Goal: Information Seeking & Learning: Learn about a topic

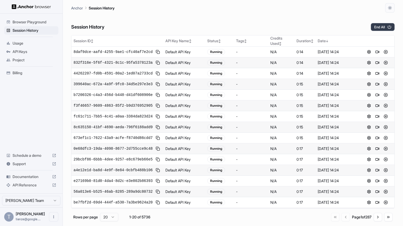
click at [383, 28] on button "End All" at bounding box center [383, 27] width 24 height 8
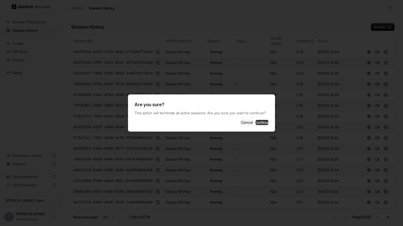
click at [268, 125] on button "Continue" at bounding box center [261, 122] width 13 height 5
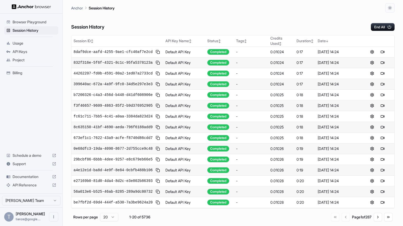
click at [40, 119] on div "Browser Playground Session History Usage API Keys Project Billing Schedule a de…" at bounding box center [31, 104] width 63 height 180
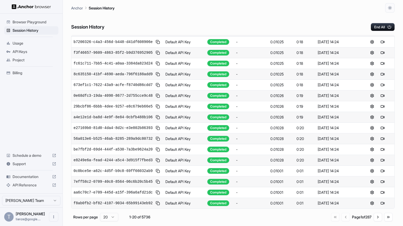
scroll to position [175, 0]
click at [374, 221] on button "Go to next page" at bounding box center [378, 216] width 8 height 8
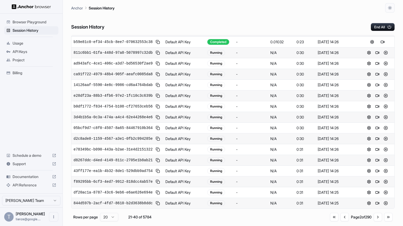
click at [340, 221] on div "Go to first page Go to previous page Page 2 of 290 Go to next page Go to last p…" at bounding box center [361, 216] width 63 height 8
click at [339, 221] on div "Go to first page Go to previous page Page 2 of 290 Go to next page Go to last p…" at bounding box center [361, 216] width 63 height 8
click at [340, 221] on button "Go to previous page" at bounding box center [344, 216] width 8 height 8
click at [374, 219] on button "Go to next page" at bounding box center [378, 216] width 8 height 8
click at [377, 221] on button "Go to next page" at bounding box center [378, 216] width 8 height 8
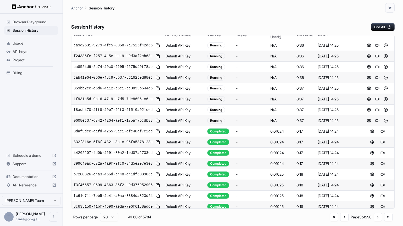
scroll to position [0, 0]
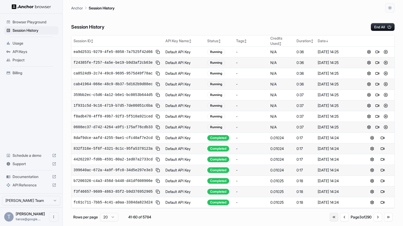
click at [330, 221] on button "Go to first page" at bounding box center [334, 216] width 8 height 8
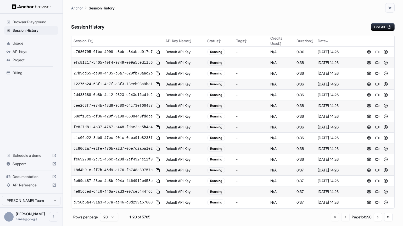
click at [301, 16] on div "Session History End All" at bounding box center [232, 22] width 323 height 18
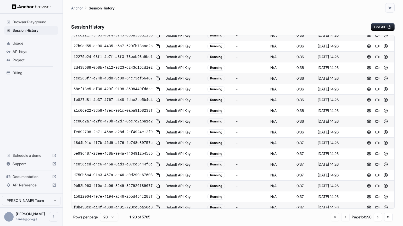
scroll to position [175, 0]
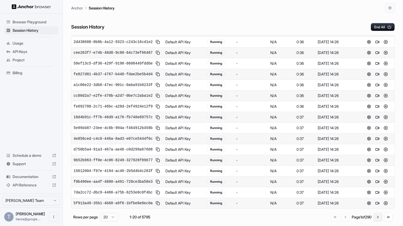
click at [377, 219] on button "Go to next page" at bounding box center [378, 216] width 8 height 8
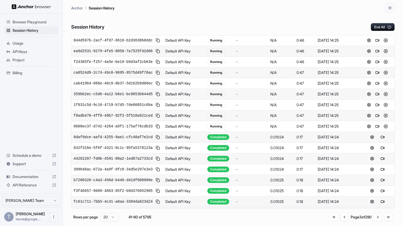
scroll to position [0, 0]
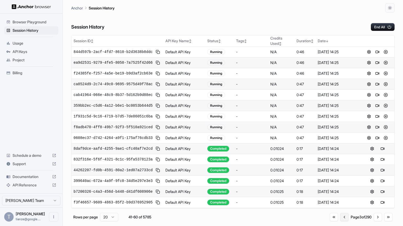
click at [340, 221] on button "Go to previous page" at bounding box center [344, 216] width 8 height 8
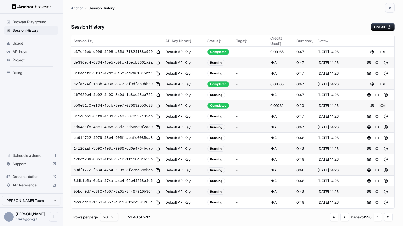
click at [381, 109] on button at bounding box center [382, 105] width 6 height 6
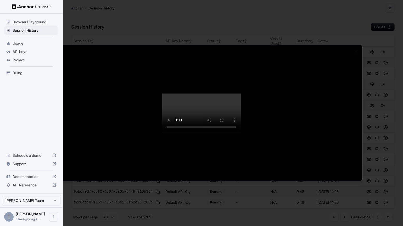
click at [388, 15] on div at bounding box center [201, 113] width 403 height 226
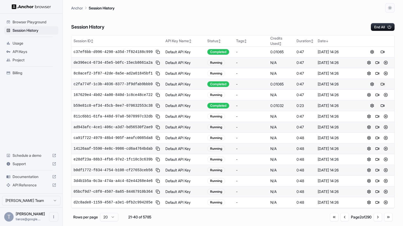
click at [379, 87] on button at bounding box center [382, 84] width 6 height 6
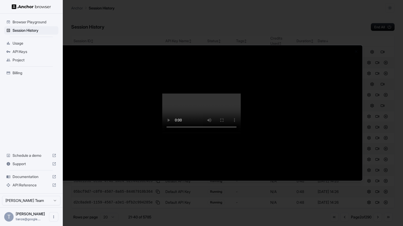
click at [374, 77] on div at bounding box center [201, 113] width 403 height 226
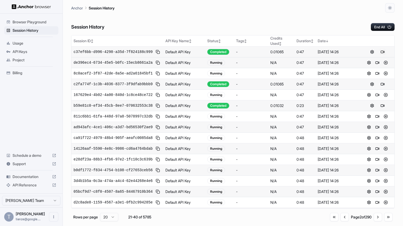
click at [381, 55] on button at bounding box center [382, 52] width 6 height 6
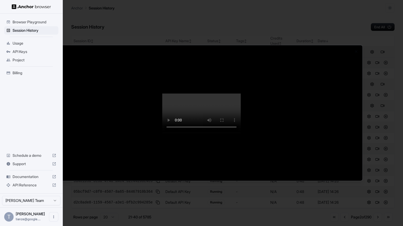
click at [384, 152] on div at bounding box center [201, 113] width 403 height 226
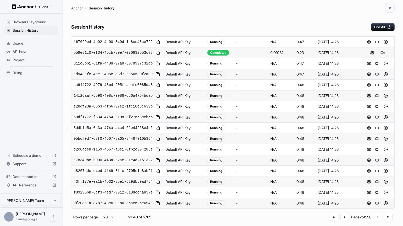
scroll to position [175, 0]
click at [330, 220] on button "Go to first page" at bounding box center [334, 216] width 8 height 8
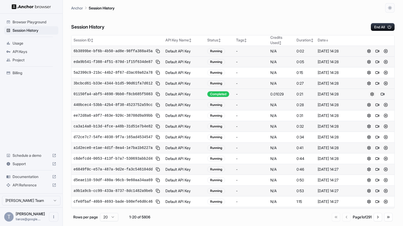
scroll to position [1, 0]
click at [382, 97] on button at bounding box center [382, 94] width 6 height 6
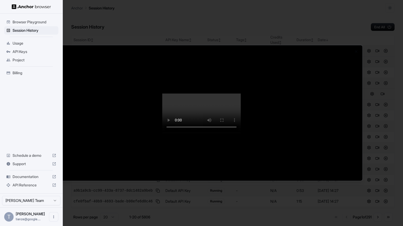
click at [351, 154] on div at bounding box center [202, 112] width 322 height 135
click at [393, 26] on div at bounding box center [201, 113] width 403 height 226
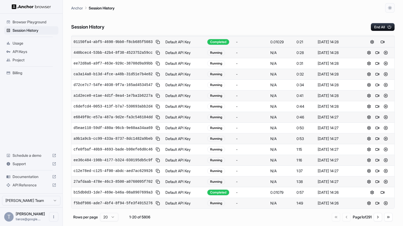
scroll to position [160, 0]
click at [379, 195] on button at bounding box center [382, 192] width 6 height 6
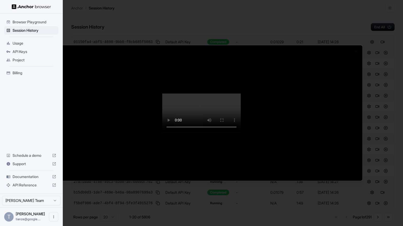
click at [332, 180] on div at bounding box center [202, 112] width 322 height 135
click at [341, 160] on div at bounding box center [202, 112] width 322 height 135
click at [368, 145] on div at bounding box center [201, 113] width 403 height 226
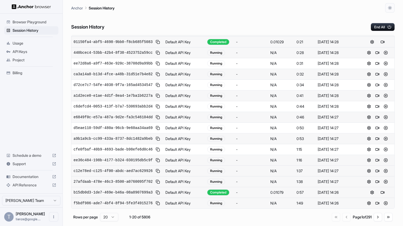
scroll to position [175, 0]
click at [374, 217] on button "Go to next page" at bounding box center [378, 216] width 8 height 8
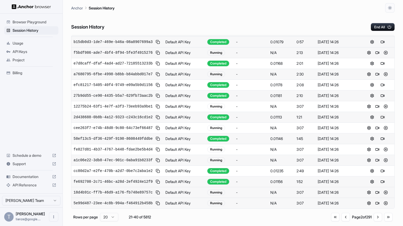
click at [379, 114] on button at bounding box center [382, 117] width 6 height 6
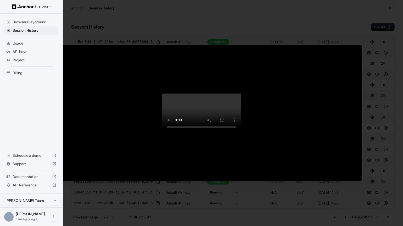
click at [373, 153] on div at bounding box center [201, 113] width 403 height 226
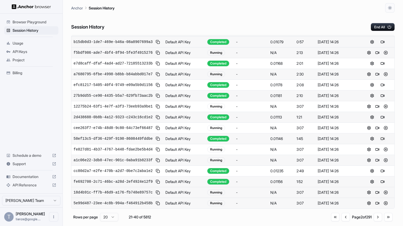
click at [380, 135] on button at bounding box center [382, 138] width 6 height 6
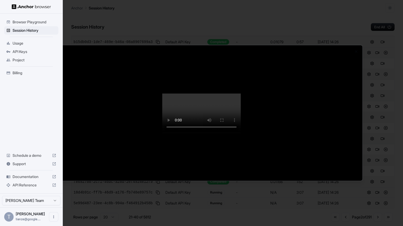
click at [380, 132] on div at bounding box center [201, 113] width 403 height 226
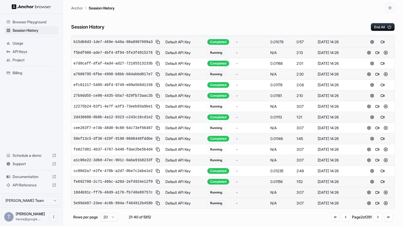
click at [379, 114] on button at bounding box center [382, 117] width 6 height 6
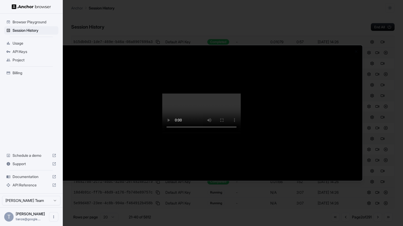
click at [384, 148] on div at bounding box center [201, 113] width 403 height 226
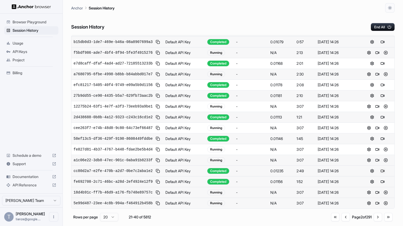
click at [380, 167] on button at bounding box center [382, 170] width 6 height 6
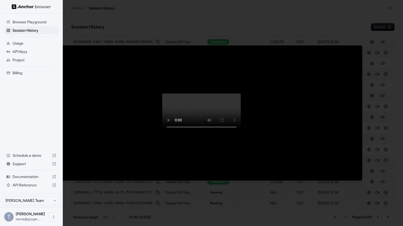
click at [380, 150] on div at bounding box center [201, 113] width 403 height 226
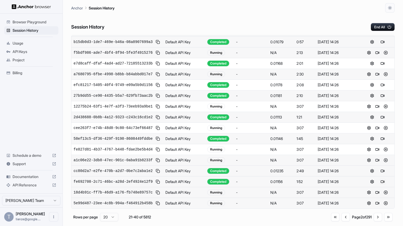
click at [382, 178] on button at bounding box center [382, 181] width 6 height 6
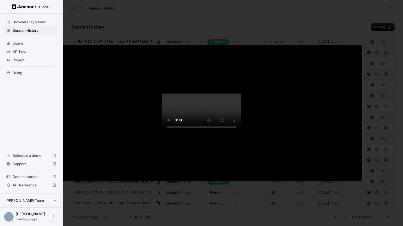
click at [376, 148] on div at bounding box center [201, 113] width 403 height 226
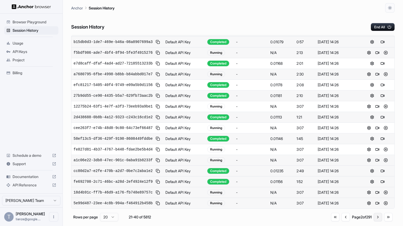
click at [379, 221] on button "Go to next page" at bounding box center [378, 216] width 8 height 8
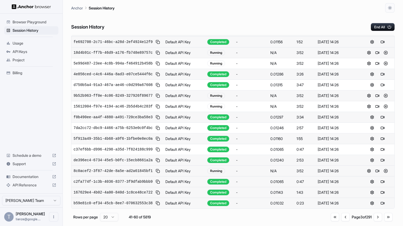
scroll to position [10, 0]
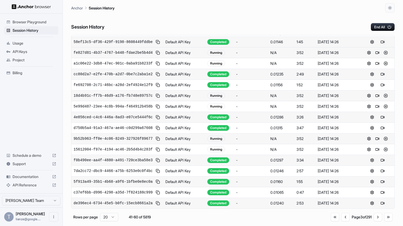
click at [380, 45] on button at bounding box center [382, 42] width 6 height 6
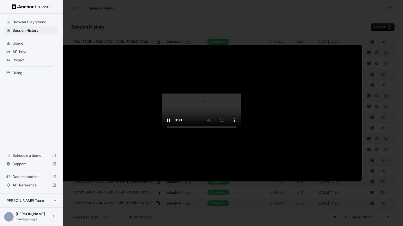
click at [390, 152] on div at bounding box center [201, 113] width 403 height 226
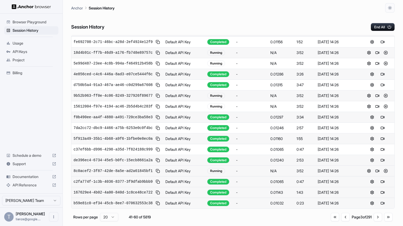
scroll to position [169, 0]
click at [379, 157] on button at bounding box center [382, 160] width 6 height 6
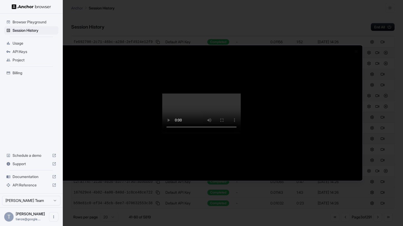
click at [379, 181] on div at bounding box center [201, 113] width 403 height 226
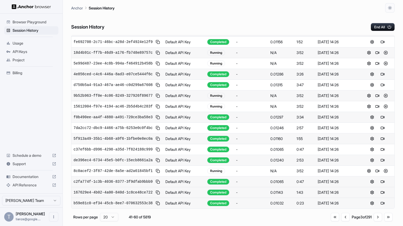
scroll to position [175, 0]
click at [381, 201] on button at bounding box center [382, 203] width 6 height 6
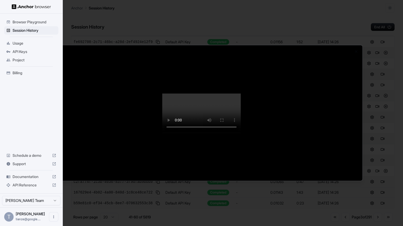
click at [380, 166] on div at bounding box center [201, 113] width 403 height 226
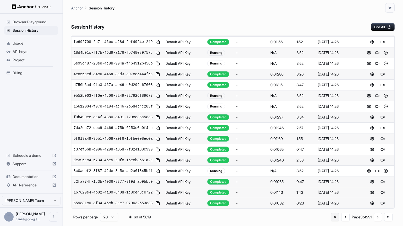
click at [331, 220] on button "Go to first page" at bounding box center [335, 216] width 8 height 8
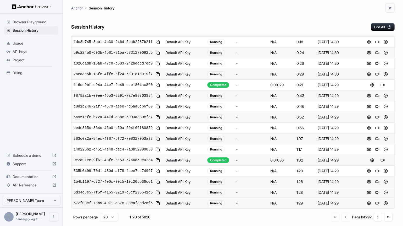
click at [331, 219] on div "Go to first page Go to previous page Page 1 of 292 Go to next page Go to last p…" at bounding box center [361, 216] width 61 height 8
click at [380, 157] on button at bounding box center [382, 160] width 6 height 6
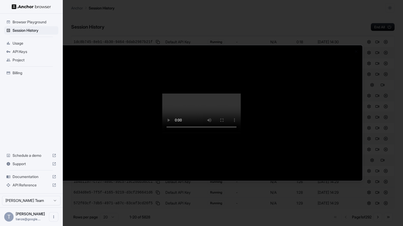
click at [371, 156] on div at bounding box center [201, 113] width 403 height 226
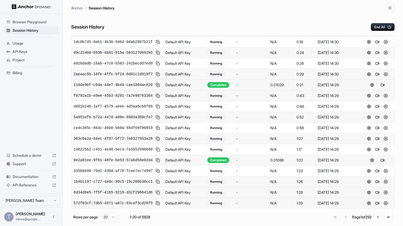
scroll to position [53, 0]
click at [380, 88] on button at bounding box center [382, 85] width 6 height 6
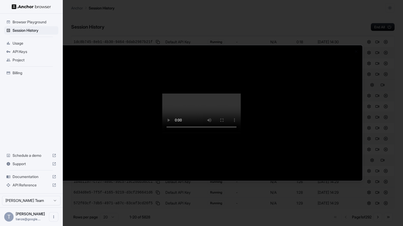
click at [393, 177] on div at bounding box center [201, 113] width 403 height 226
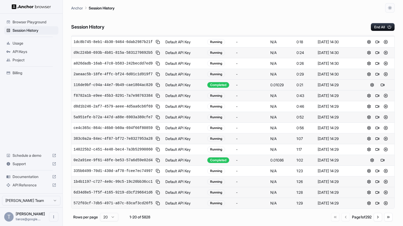
scroll to position [175, 0]
click at [378, 221] on button "Go to next page" at bounding box center [378, 216] width 8 height 8
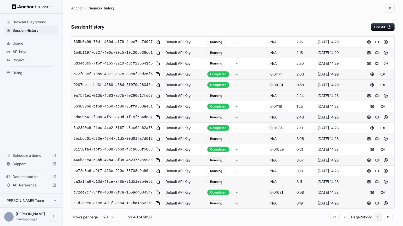
click at [374, 220] on button "Go to next page" at bounding box center [378, 216] width 8 height 8
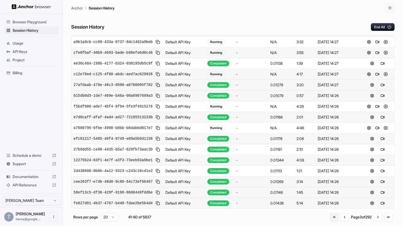
click at [330, 221] on button "Go to first page" at bounding box center [334, 216] width 8 height 8
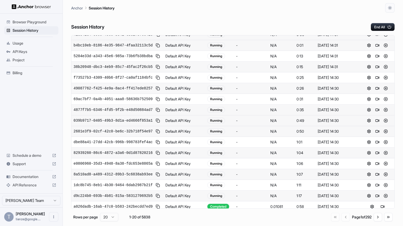
scroll to position [0, 0]
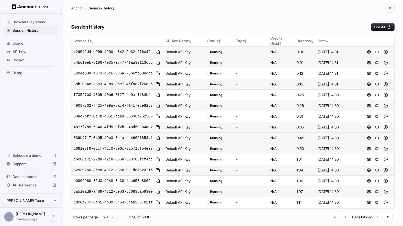
click at [331, 218] on div "Go to first page Go to previous page Page 1 of 292 Go to next page Go to last p…" at bounding box center [361, 216] width 61 height 8
click at [332, 218] on div "Go to first page Go to previous page Page 1 of 292 Go to next page Go to last p…" at bounding box center [361, 216] width 61 height 8
click at [335, 219] on div "Go to first page Go to previous page Page 1 of 292 Go to next page Go to last p…" at bounding box center [361, 216] width 61 height 8
click at [378, 216] on button "Go to next page" at bounding box center [378, 216] width 8 height 8
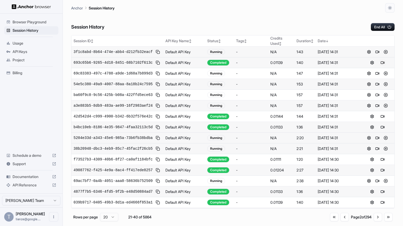
click at [379, 66] on button at bounding box center [382, 62] width 6 height 6
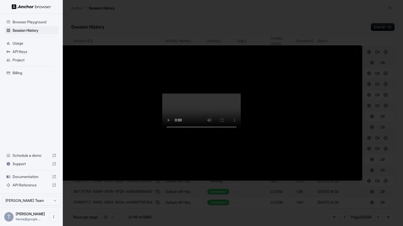
click at [389, 156] on div at bounding box center [201, 113] width 403 height 226
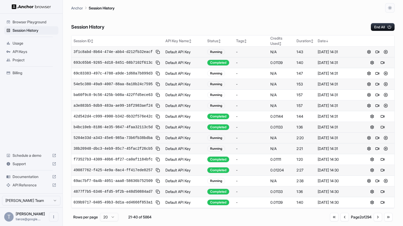
click at [381, 130] on button at bounding box center [382, 127] width 6 height 6
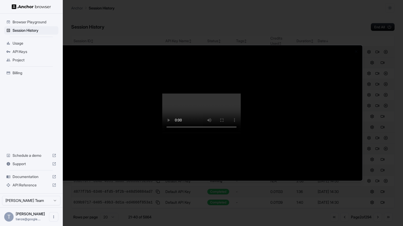
click at [373, 151] on div at bounding box center [201, 113] width 403 height 226
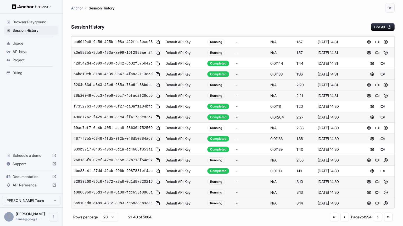
scroll to position [126, 0]
click at [380, 103] on button at bounding box center [382, 106] width 6 height 6
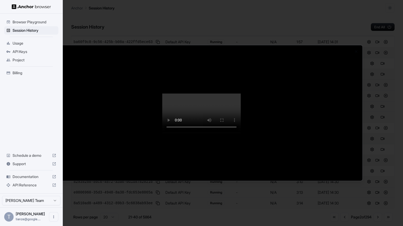
click at [241, 132] on video at bounding box center [201, 112] width 79 height 39
click at [377, 162] on div at bounding box center [201, 113] width 403 height 226
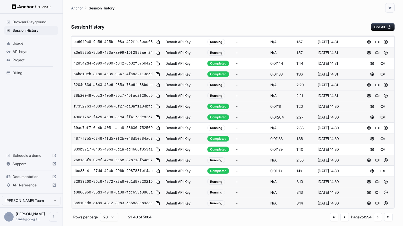
click at [379, 115] on button at bounding box center [382, 117] width 6 height 6
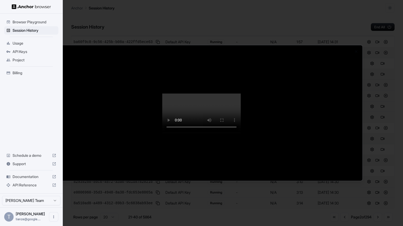
click at [385, 158] on div at bounding box center [201, 113] width 403 height 226
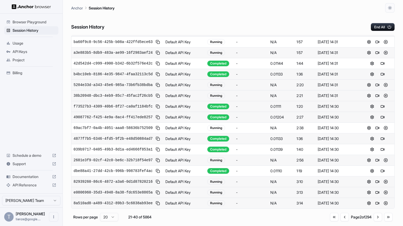
scroll to position [175, 0]
click at [379, 221] on button "Go to next page" at bounding box center [378, 216] width 8 height 8
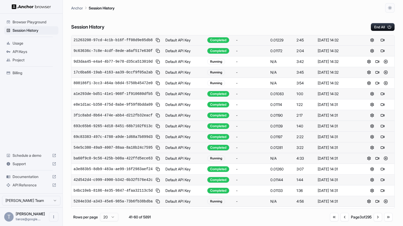
scroll to position [0, 0]
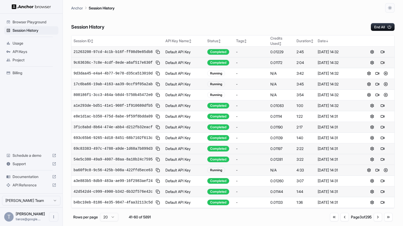
click at [380, 66] on button at bounding box center [382, 62] width 6 height 6
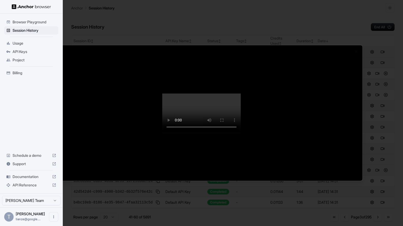
click at [392, 172] on div at bounding box center [201, 113] width 403 height 226
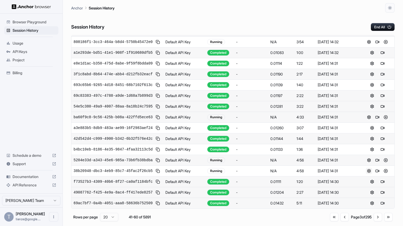
scroll to position [175, 0]
click at [330, 221] on div "Go to first page Go to previous page Page 3 of 295 Go to next page Go to last p…" at bounding box center [361, 216] width 63 height 8
click at [330, 221] on button "Go to first page" at bounding box center [334, 216] width 8 height 8
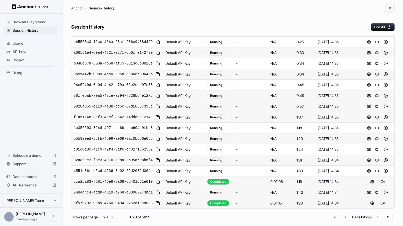
click at [380, 178] on button at bounding box center [382, 181] width 6 height 6
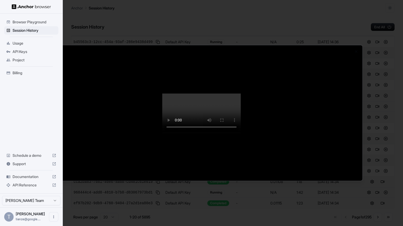
click at [380, 187] on div at bounding box center [201, 113] width 403 height 226
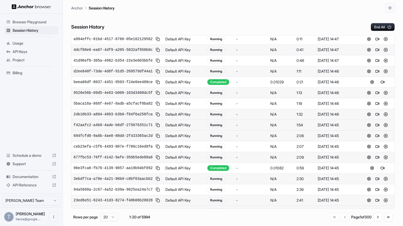
scroll to position [0, 0]
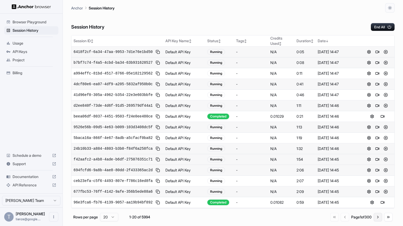
click at [375, 220] on button "Go to next page" at bounding box center [378, 216] width 8 height 8
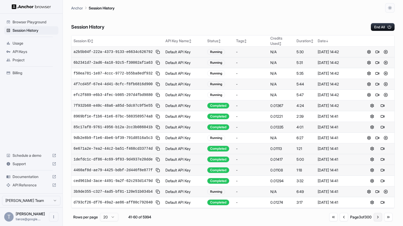
click at [375, 220] on button "Go to next page" at bounding box center [378, 216] width 8 height 8
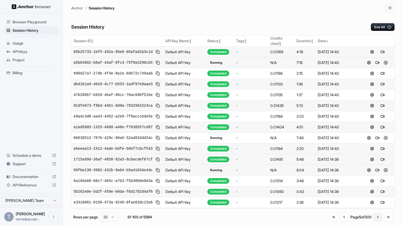
click at [375, 220] on button "Go to next page" at bounding box center [378, 216] width 8 height 8
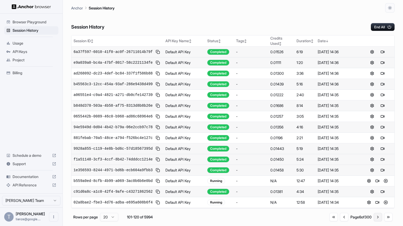
click at [375, 220] on button "Go to next page" at bounding box center [378, 216] width 8 height 8
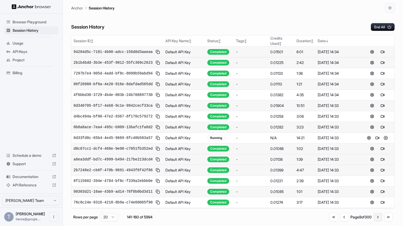
click at [375, 220] on button "Go to next page" at bounding box center [378, 216] width 8 height 8
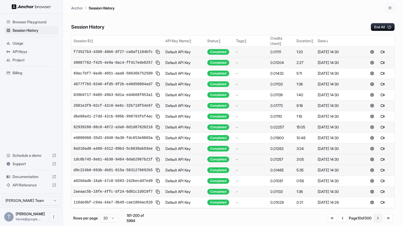
click at [375, 220] on button "Go to next page" at bounding box center [378, 218] width 8 height 8
click at [375, 221] on button "Go to next page" at bounding box center [378, 218] width 8 height 8
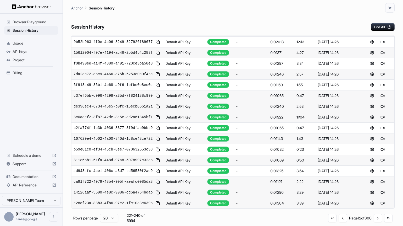
scroll to position [175, 0]
click at [374, 221] on button "Go to next page" at bounding box center [378, 218] width 8 height 8
click at [328, 220] on button "Go to first page" at bounding box center [332, 218] width 8 height 8
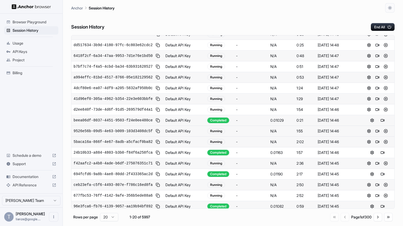
scroll to position [0, 0]
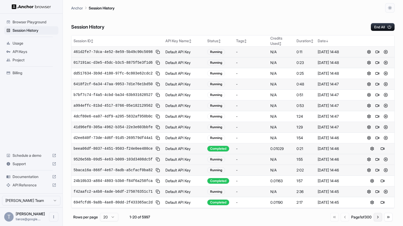
click at [377, 221] on button "Go to next page" at bounding box center [378, 216] width 8 height 8
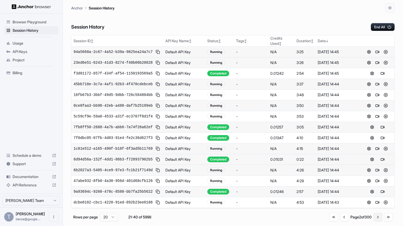
click at [377, 221] on button "Go to next page" at bounding box center [378, 216] width 8 height 8
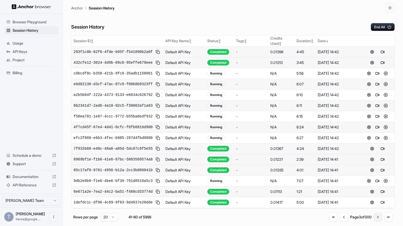
click at [378, 220] on button "Go to next page" at bounding box center [378, 216] width 8 height 8
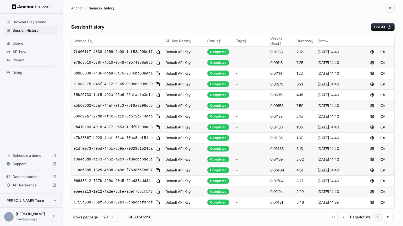
click at [377, 220] on button "Go to next page" at bounding box center [378, 216] width 8 height 8
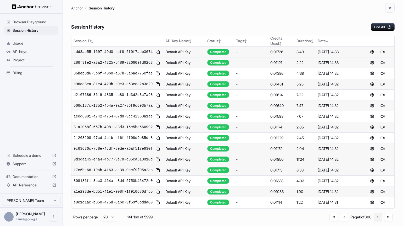
click at [377, 220] on button "Go to next page" at bounding box center [378, 216] width 8 height 8
click at [377, 220] on button "Go to next page" at bounding box center [378, 218] width 8 height 8
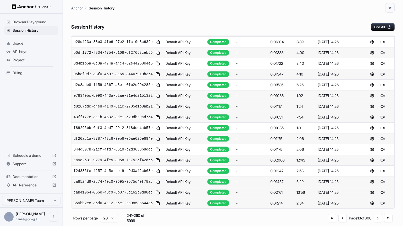
scroll to position [175, 0]
click at [374, 222] on button "Go to next page" at bounding box center [378, 218] width 8 height 8
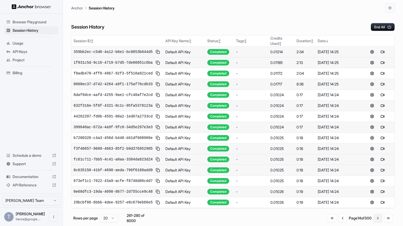
click at [375, 220] on button "Go to next page" at bounding box center [378, 218] width 8 height 8
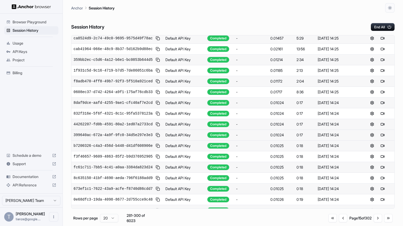
scroll to position [2, 0]
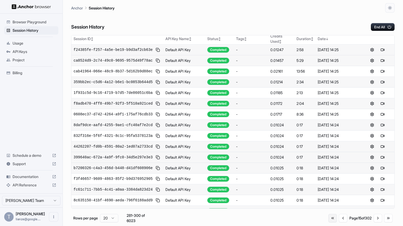
click at [328, 222] on button "Go to first page" at bounding box center [332, 218] width 8 height 8
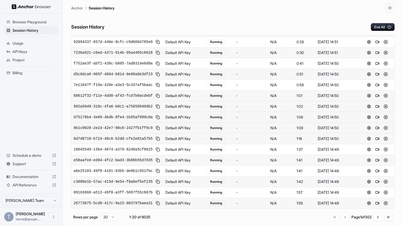
scroll to position [175, 0]
click at [376, 221] on button "Go to next page" at bounding box center [378, 216] width 8 height 8
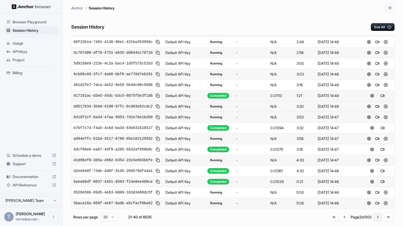
click at [374, 218] on button "Go to next page" at bounding box center [378, 216] width 8 height 8
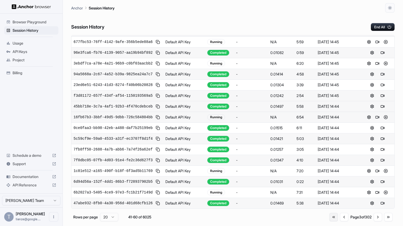
click at [329, 221] on button "Go to first page" at bounding box center [333, 216] width 8 height 8
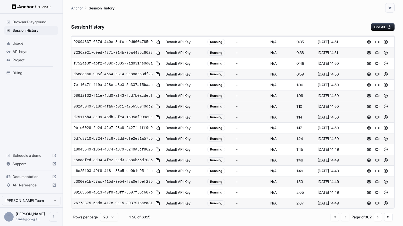
scroll to position [0, 0]
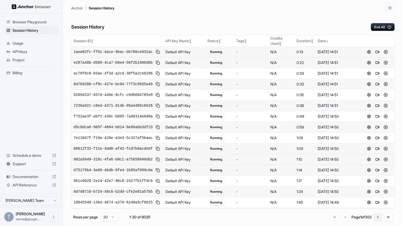
click at [376, 219] on button "Go to next page" at bounding box center [378, 216] width 8 height 8
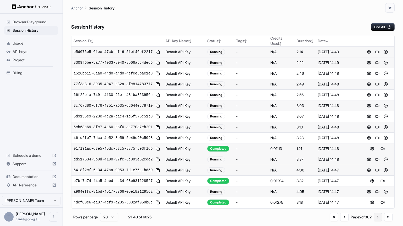
click at [376, 219] on button "Go to next page" at bounding box center [378, 216] width 8 height 8
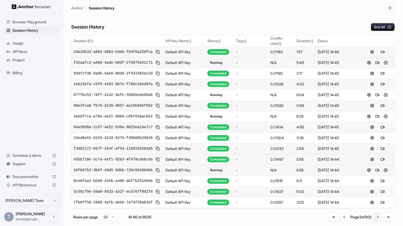
click at [376, 219] on button "Go to next page" at bounding box center [378, 216] width 8 height 8
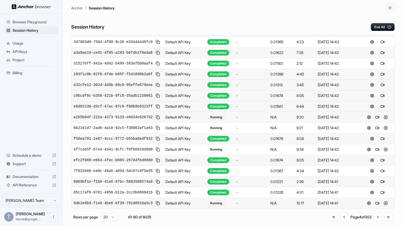
scroll to position [175, 0]
click at [377, 221] on button "Go to next page" at bounding box center [378, 216] width 8 height 8
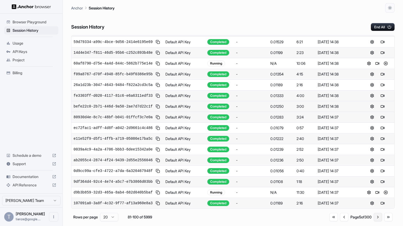
click at [377, 221] on button "Go to next page" at bounding box center [378, 216] width 8 height 8
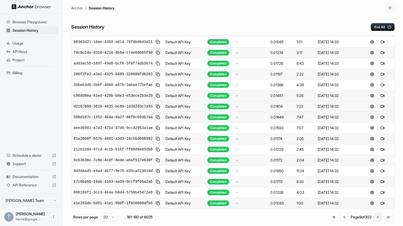
click at [377, 221] on button "Go to next page" at bounding box center [378, 216] width 8 height 8
click at [377, 221] on button "Go to next page" at bounding box center [378, 218] width 8 height 8
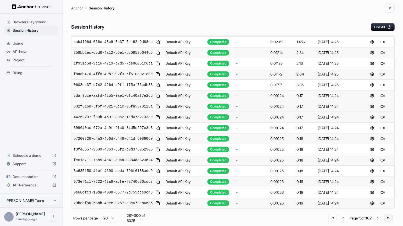
scroll to position [137, 0]
click at [374, 220] on button "Go to next page" at bounding box center [378, 218] width 8 height 8
click at [339, 222] on button "Go to previous page" at bounding box center [343, 218] width 8 height 8
click at [376, 220] on button "Go to next page" at bounding box center [378, 218] width 8 height 8
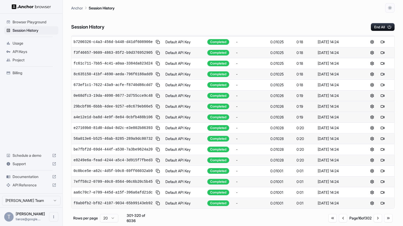
scroll to position [0, 0]
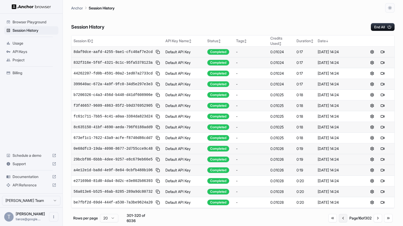
click at [339, 220] on button "Go to previous page" at bounding box center [343, 218] width 8 height 8
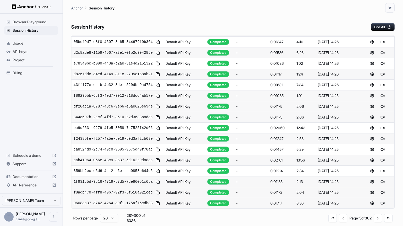
scroll to position [175, 0]
click at [328, 221] on button "Go to first page" at bounding box center [332, 218] width 8 height 8
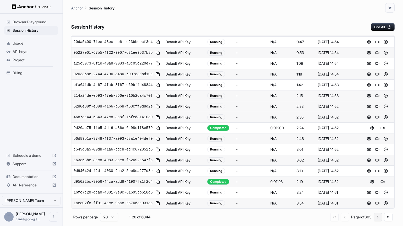
click at [377, 221] on button "Go to next page" at bounding box center [378, 216] width 8 height 8
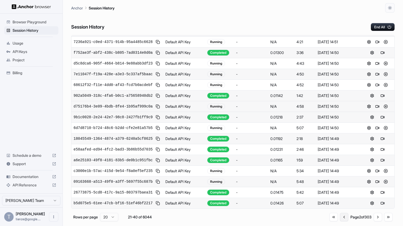
click at [340, 221] on button "Go to previous page" at bounding box center [344, 216] width 8 height 8
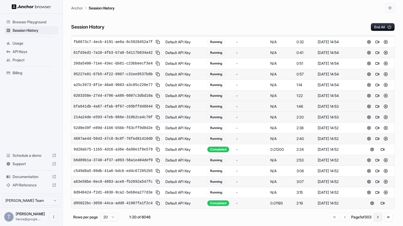
click at [376, 218] on button "Go to next page" at bounding box center [378, 216] width 8 height 8
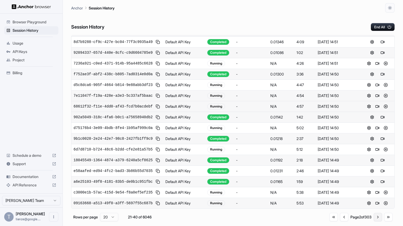
click at [375, 221] on button "Go to next page" at bounding box center [378, 216] width 8 height 8
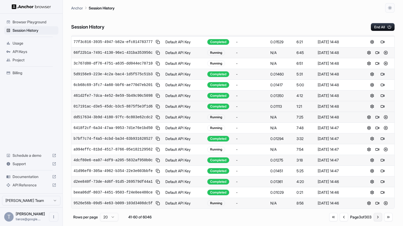
click at [374, 221] on button "Go to next page" at bounding box center [378, 216] width 8 height 8
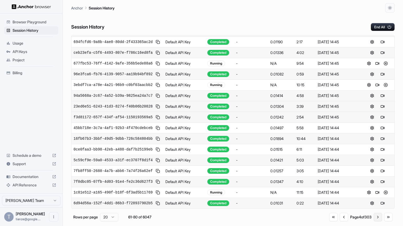
click at [377, 220] on button "Go to next page" at bounding box center [378, 216] width 8 height 8
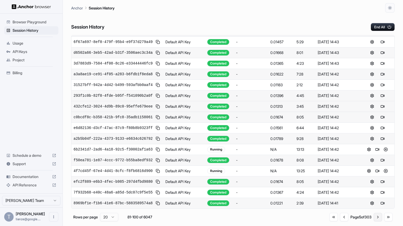
click at [377, 220] on button "Go to next page" at bounding box center [378, 216] width 8 height 8
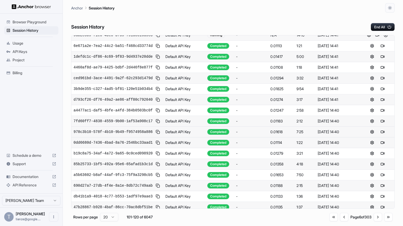
scroll to position [0, 0]
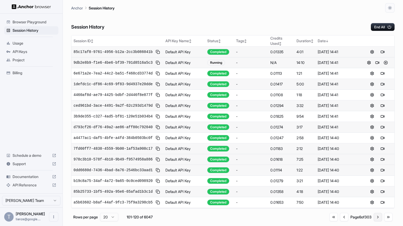
click at [375, 221] on button "Go to next page" at bounding box center [378, 216] width 8 height 8
click at [375, 221] on button "Go to next page" at bounding box center [378, 218] width 8 height 8
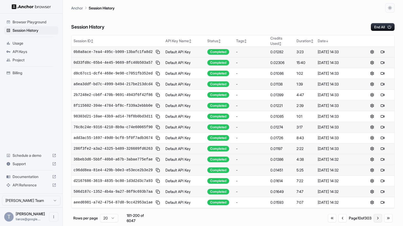
click at [375, 221] on button "Go to next page" at bounding box center [378, 218] width 8 height 8
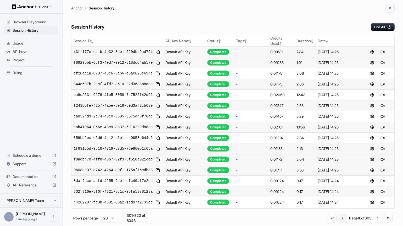
click at [339, 220] on button "Go to previous page" at bounding box center [343, 218] width 8 height 8
click at [377, 221] on button "Go to next page" at bounding box center [378, 218] width 8 height 8
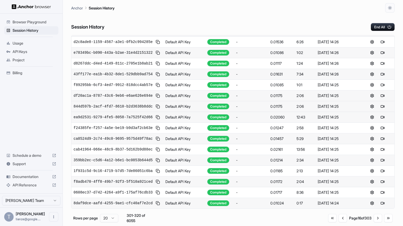
scroll to position [175, 0]
click at [328, 222] on button "Go to first page" at bounding box center [332, 218] width 8 height 8
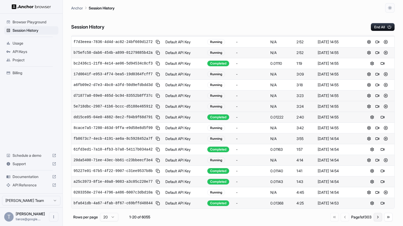
click at [375, 219] on button "Go to next page" at bounding box center [378, 216] width 8 height 8
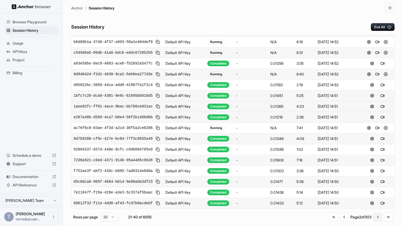
click at [375, 220] on button "Go to next page" at bounding box center [378, 216] width 8 height 8
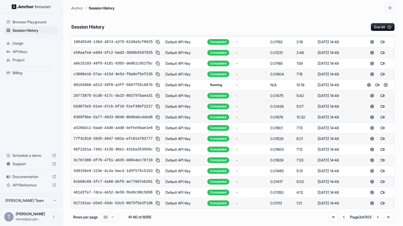
scroll to position [64, 0]
click at [340, 221] on button "Go to previous page" at bounding box center [344, 216] width 8 height 8
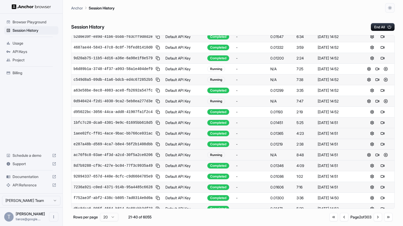
scroll to position [0, 0]
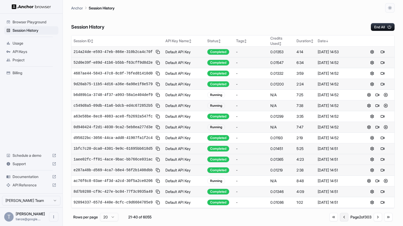
click at [340, 217] on button "Go to previous page" at bounding box center [344, 216] width 8 height 8
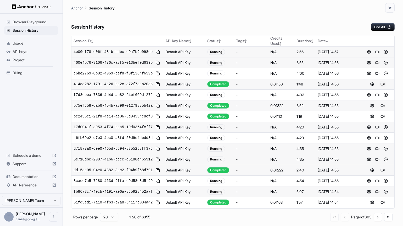
click at [382, 87] on button at bounding box center [382, 84] width 6 height 6
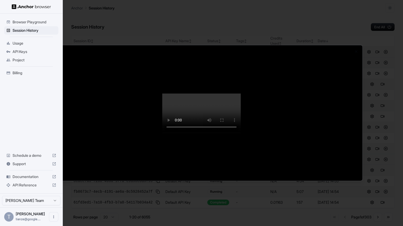
click at [377, 159] on div at bounding box center [201, 113] width 403 height 226
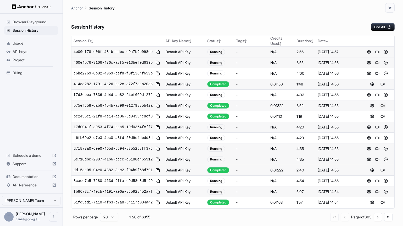
click at [381, 109] on button at bounding box center [382, 105] width 6 height 6
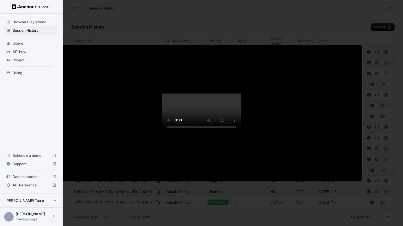
click at [383, 112] on div at bounding box center [201, 113] width 403 height 226
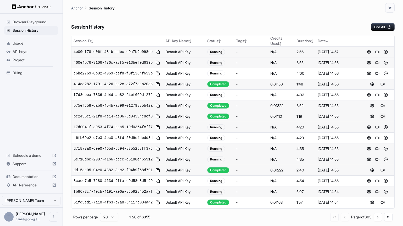
click at [381, 119] on button at bounding box center [382, 116] width 6 height 6
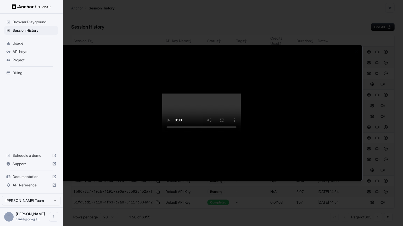
click at [378, 164] on div at bounding box center [201, 113] width 403 height 226
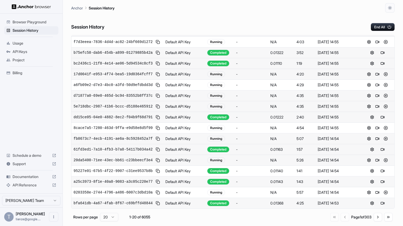
scroll to position [175, 0]
click at [375, 219] on button "Go to next page" at bounding box center [378, 216] width 8 height 8
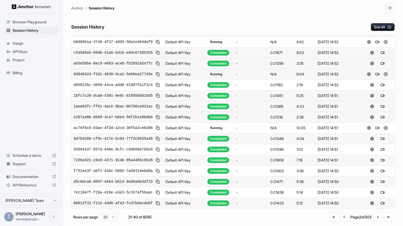
click at [38, 75] on span "Billing" at bounding box center [35, 72] width 44 height 5
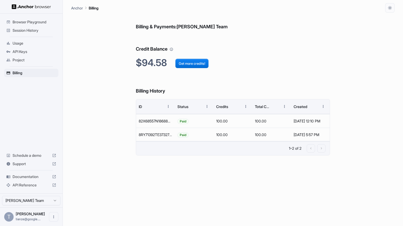
drag, startPoint x: 41, startPoint y: 30, endPoint x: 64, endPoint y: 38, distance: 24.7
click at [41, 30] on span "Session History" at bounding box center [35, 30] width 44 height 5
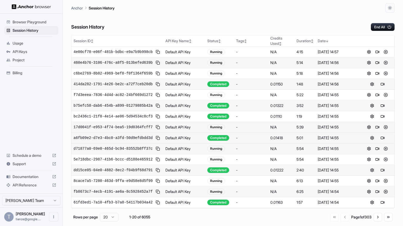
scroll to position [175, 0]
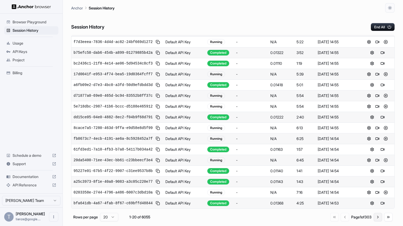
click at [378, 220] on button "Go to next page" at bounding box center [378, 216] width 8 height 8
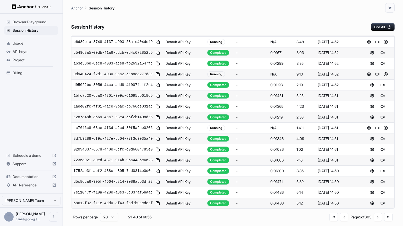
click at [340, 221] on button "Go to previous page" at bounding box center [344, 216] width 8 height 8
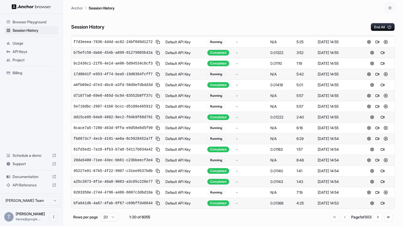
scroll to position [76, 0]
click at [382, 88] on button at bounding box center [382, 85] width 6 height 6
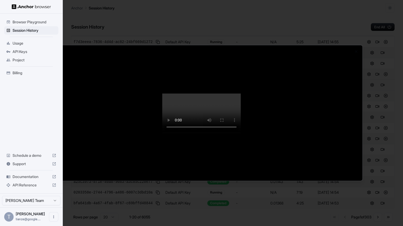
click at [383, 148] on div at bounding box center [201, 113] width 403 height 226
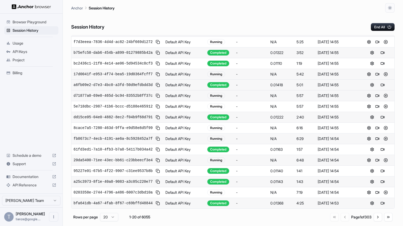
scroll to position [76, 0]
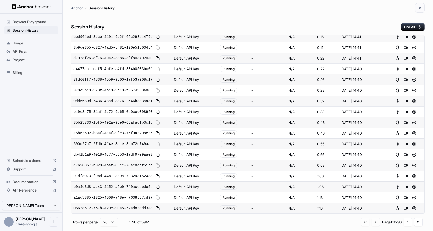
scroll to position [169, 0]
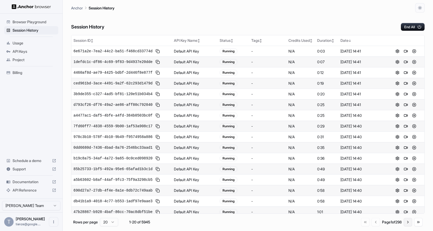
click at [406, 225] on button "Go to next page" at bounding box center [408, 222] width 8 height 8
click at [404, 108] on div at bounding box center [405, 105] width 33 height 6
click at [408, 108] on button at bounding box center [411, 105] width 6 height 6
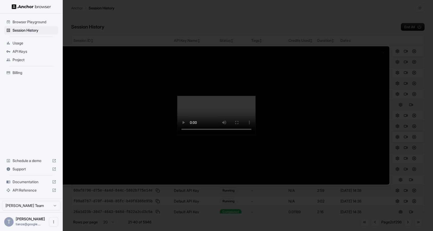
click at [409, 183] on div at bounding box center [216, 115] width 433 height 231
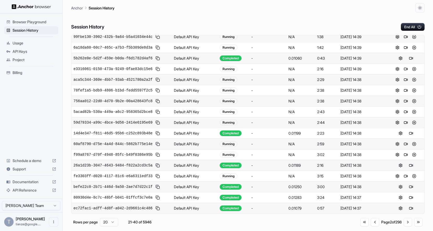
scroll to position [138, 0]
click at [409, 130] on button at bounding box center [411, 133] width 6 height 6
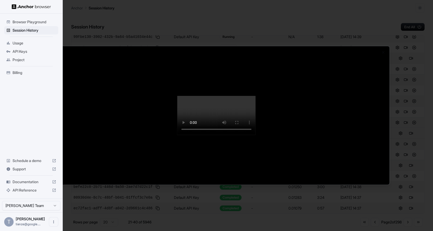
click at [413, 188] on div at bounding box center [216, 115] width 433 height 231
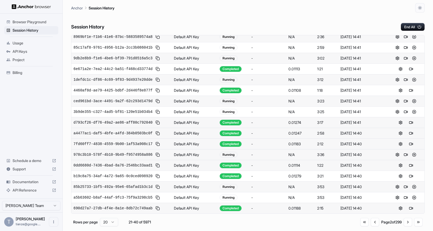
scroll to position [169, 0]
click at [404, 227] on button "Go to next page" at bounding box center [408, 222] width 8 height 8
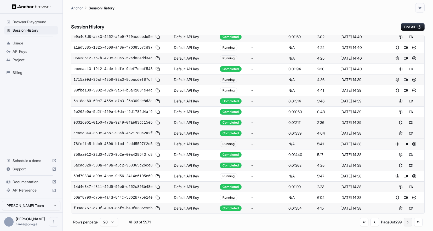
click at [405, 227] on button "Go to next page" at bounding box center [408, 222] width 8 height 8
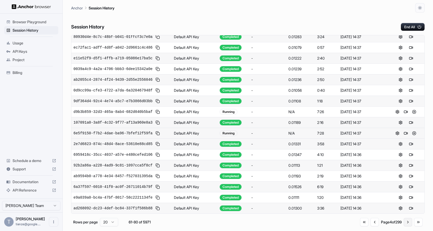
click at [405, 227] on button "Go to next page" at bounding box center [408, 222] width 8 height 8
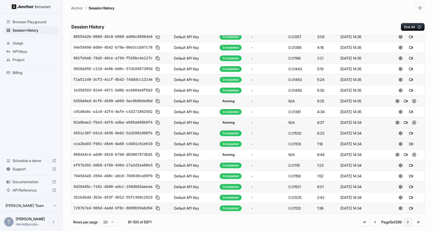
click at [405, 227] on button "Go to next page" at bounding box center [408, 222] width 8 height 8
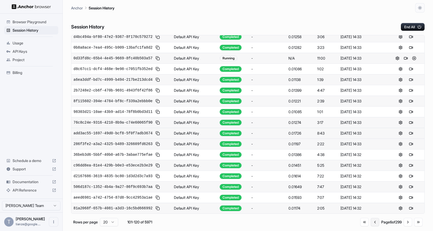
click at [371, 227] on button "Go to previous page" at bounding box center [375, 222] width 8 height 8
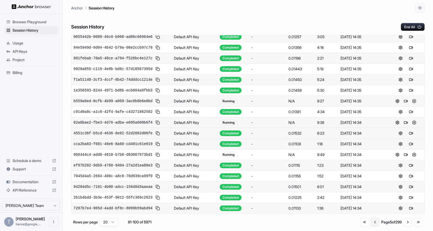
click at [371, 227] on button "Go to previous page" at bounding box center [375, 222] width 8 height 8
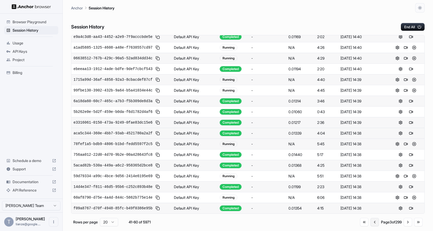
click at [371, 227] on button "Go to previous page" at bounding box center [375, 222] width 8 height 8
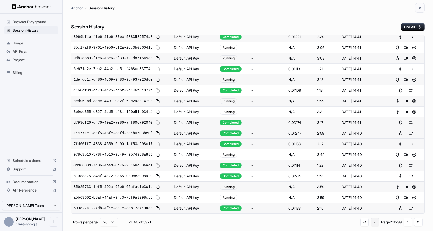
click at [371, 227] on button "Go to previous page" at bounding box center [375, 222] width 8 height 8
click at [364, 227] on div "Go to first page Go to previous page Page 2 of 299 Go to next page Go to last p…" at bounding box center [392, 222] width 62 height 8
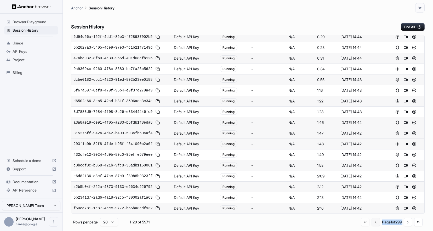
click at [364, 227] on div "Go to first page Go to previous page Page 1 of 299 Go to next page Go to last p…" at bounding box center [391, 222] width 61 height 8
click at [404, 227] on button "Go to next page" at bounding box center [408, 222] width 8 height 8
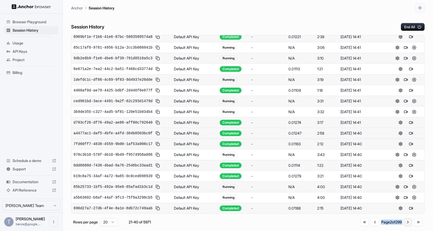
click at [404, 227] on button "Go to next page" at bounding box center [408, 222] width 8 height 8
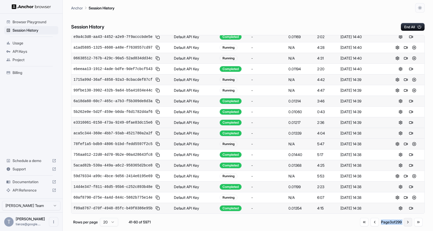
click at [404, 227] on button "Go to next page" at bounding box center [408, 222] width 8 height 8
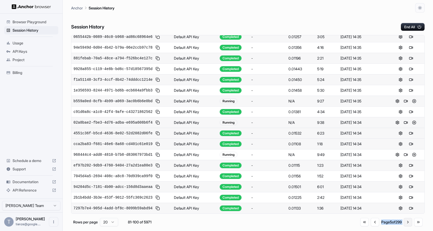
click at [404, 227] on button "Go to next page" at bounding box center [408, 222] width 8 height 8
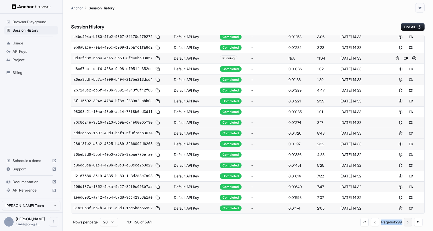
click at [404, 227] on button "Go to next page" at bounding box center [408, 222] width 8 height 8
click at [406, 227] on button "Go to next page" at bounding box center [408, 222] width 8 height 8
click at [405, 226] on button "Go to next page" at bounding box center [408, 222] width 8 height 8
click at [369, 225] on button "Go to previous page" at bounding box center [373, 223] width 8 height 8
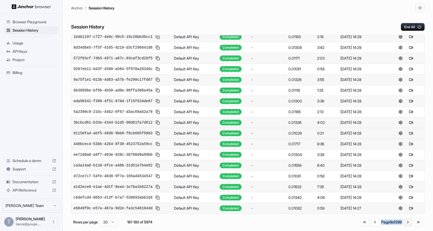
click at [406, 226] on button "Go to next page" at bounding box center [408, 222] width 8 height 8
click at [406, 226] on button "Go to next page" at bounding box center [408, 223] width 8 height 8
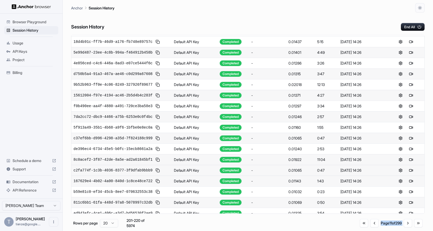
scroll to position [18, 0]
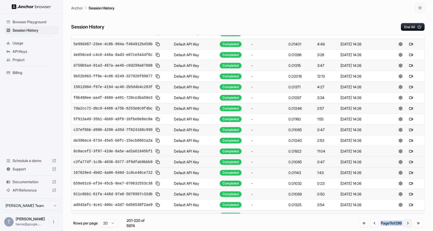
click at [404, 226] on button "Go to next page" at bounding box center [408, 223] width 8 height 8
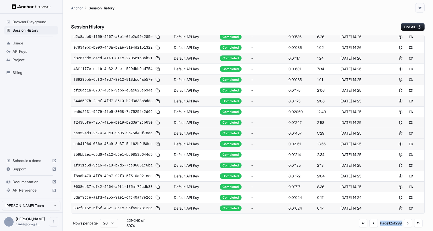
scroll to position [0, 0]
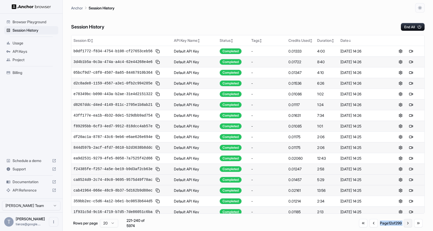
click at [405, 225] on button "Go to next page" at bounding box center [408, 223] width 8 height 8
click at [409, 228] on button "Go to next page" at bounding box center [408, 223] width 8 height 8
click at [370, 226] on button "Go to previous page" at bounding box center [374, 223] width 8 height 8
click at [369, 226] on button "Go to previous page" at bounding box center [373, 223] width 8 height 8
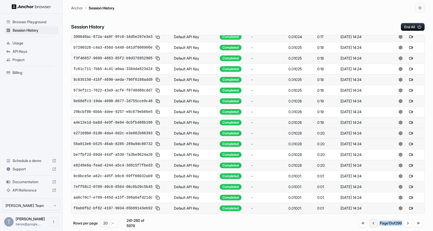
scroll to position [169, 0]
click at [369, 226] on button "Go to previous page" at bounding box center [373, 223] width 8 height 8
click at [406, 226] on button "Go to next page" at bounding box center [408, 223] width 8 height 8
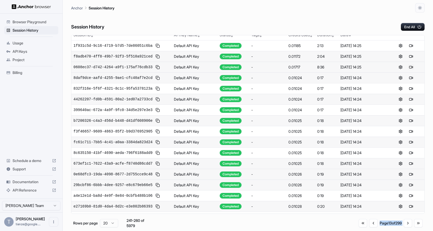
click at [411, 70] on button at bounding box center [411, 67] width 6 height 6
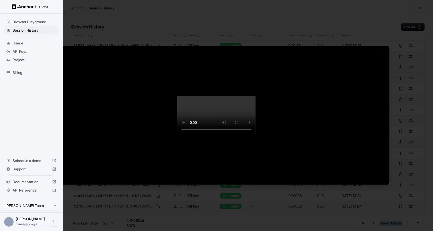
click at [410, 167] on div at bounding box center [216, 115] width 433 height 231
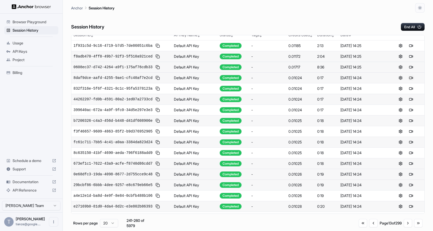
click at [412, 81] on button at bounding box center [411, 78] width 6 height 6
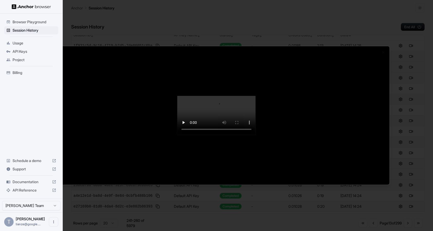
click at [415, 131] on div at bounding box center [216, 115] width 433 height 231
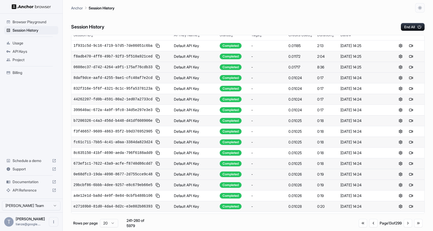
click at [410, 81] on button at bounding box center [411, 78] width 6 height 6
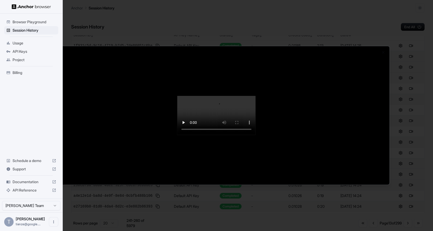
click at [410, 104] on div at bounding box center [216, 115] width 433 height 231
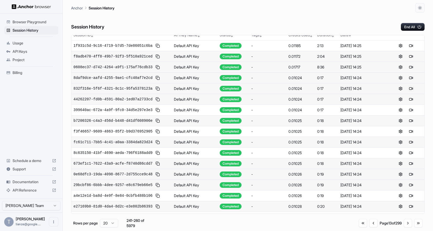
click at [411, 92] on button at bounding box center [411, 89] width 6 height 6
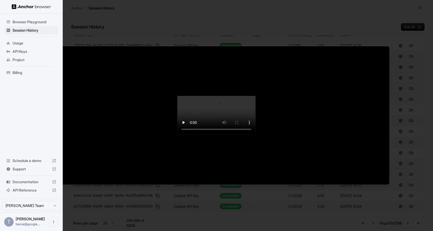
click at [408, 140] on div at bounding box center [216, 115] width 433 height 231
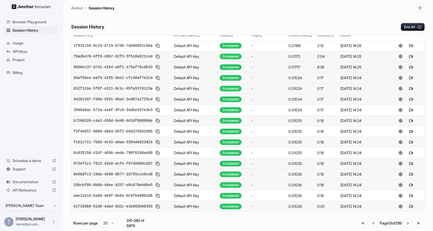
click at [317, 15] on div "Session History End All" at bounding box center [248, 22] width 354 height 18
click at [359, 228] on button "Go to first page" at bounding box center [363, 223] width 8 height 8
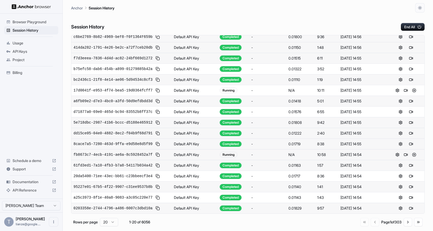
scroll to position [169, 0]
click at [404, 225] on button "Go to next page" at bounding box center [408, 222] width 8 height 8
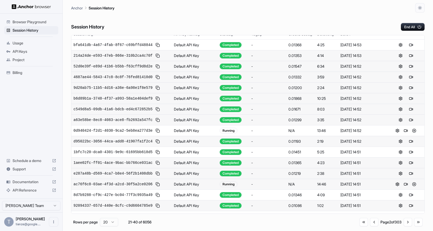
scroll to position [0, 0]
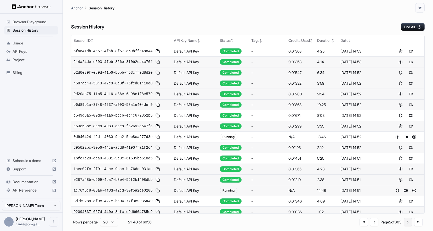
click at [405, 227] on button "Go to next page" at bounding box center [408, 222] width 8 height 8
click at [406, 227] on button "Go to next page" at bounding box center [408, 222] width 8 height 8
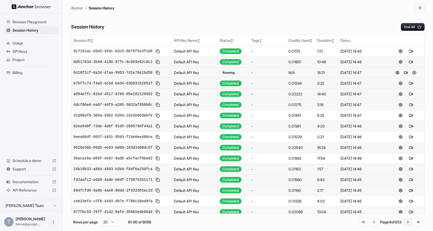
click at [407, 227] on button "Go to next page" at bounding box center [408, 222] width 8 height 8
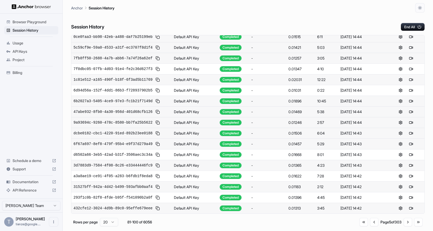
scroll to position [169, 0]
click at [405, 227] on button "Go to next page" at bounding box center [408, 222] width 8 height 8
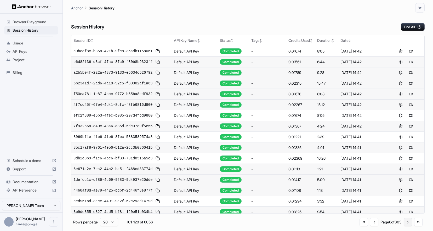
click at [404, 223] on button "Go to next page" at bounding box center [408, 222] width 8 height 8
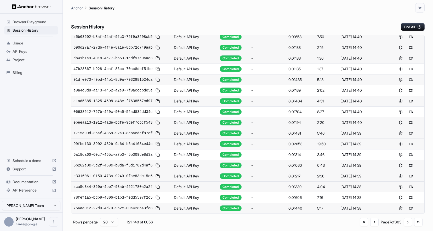
scroll to position [169, 0]
click at [404, 225] on button "Go to next page" at bounding box center [408, 222] width 8 height 8
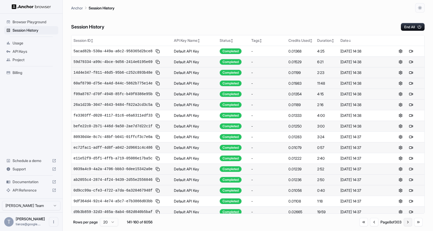
click at [408, 225] on button "Go to next page" at bounding box center [408, 222] width 8 height 8
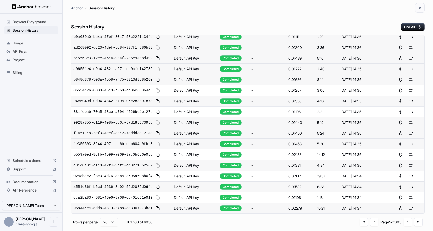
scroll to position [169, 0]
click at [410, 227] on button "Go to next page" at bounding box center [408, 222] width 8 height 8
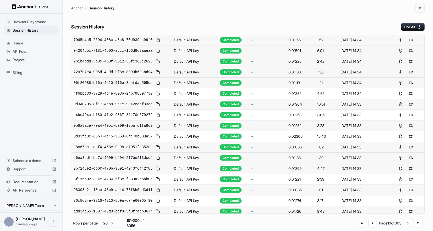
scroll to position [0, 0]
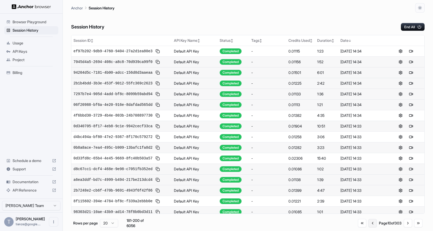
click at [369, 225] on button "Go to previous page" at bounding box center [373, 223] width 8 height 8
click at [370, 225] on button "Go to previous page" at bounding box center [374, 222] width 8 height 8
click at [371, 224] on button "Go to previous page" at bounding box center [375, 222] width 8 height 8
click at [370, 224] on button "Go to previous page" at bounding box center [374, 222] width 8 height 8
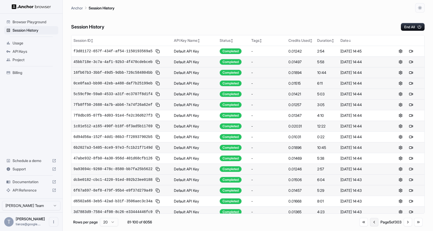
click at [370, 226] on button "Go to previous page" at bounding box center [374, 222] width 8 height 8
click at [360, 224] on div "Go to first page Go to previous page Page 4 of 303 Go to next page Go to last p…" at bounding box center [391, 222] width 63 height 8
click at [370, 225] on button "Go to previous page" at bounding box center [374, 222] width 8 height 8
click at [404, 227] on button "Go to next page" at bounding box center [408, 222] width 8 height 8
click at [360, 227] on button "Go to first page" at bounding box center [364, 222] width 8 height 8
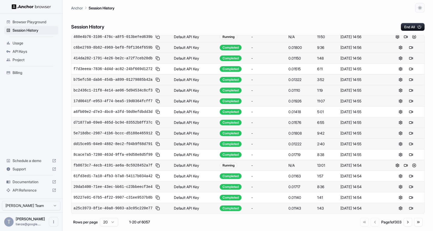
scroll to position [169, 0]
click at [404, 227] on button "Go to next page" at bounding box center [408, 222] width 8 height 8
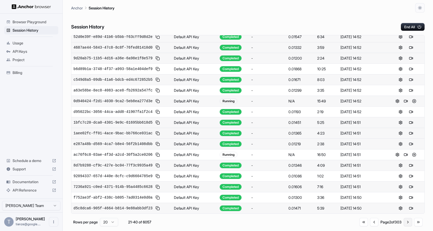
click at [407, 227] on button "Go to next page" at bounding box center [408, 222] width 8 height 8
click at [404, 225] on button "Go to next page" at bounding box center [408, 222] width 8 height 8
click at [370, 227] on button "Go to previous page" at bounding box center [374, 222] width 8 height 8
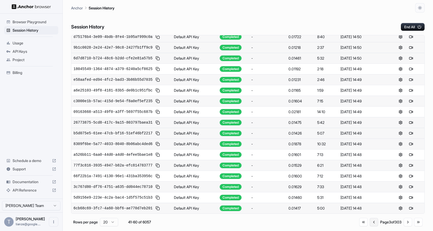
click at [370, 227] on button "Go to previous page" at bounding box center [374, 222] width 8 height 8
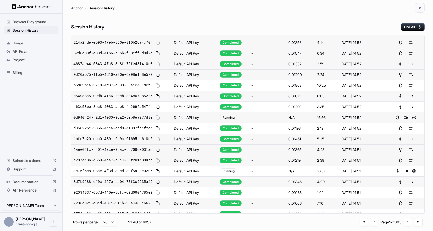
scroll to position [33, 0]
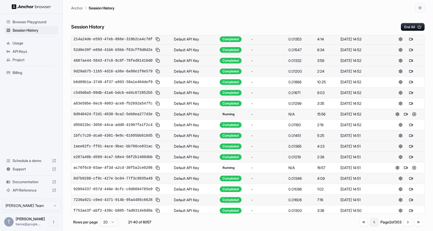
click at [370, 226] on button "Go to previous page" at bounding box center [374, 222] width 8 height 8
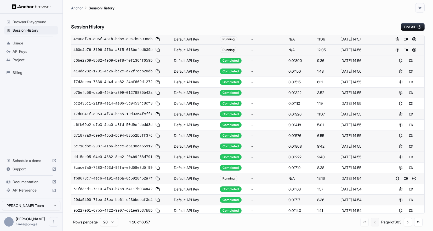
click at [367, 226] on div "Go to first page Go to previous page Page 1 of 303 Go to next page Go to last p…" at bounding box center [392, 222] width 62 height 8
click at [367, 227] on div "Go to first page Go to previous page Page 1 of 303 Go to next page Go to last p…" at bounding box center [392, 222] width 62 height 8
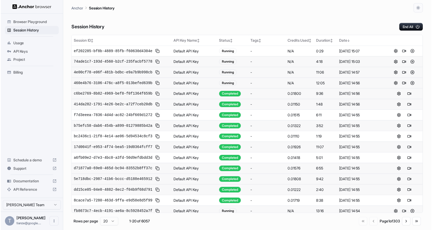
scroll to position [169, 0]
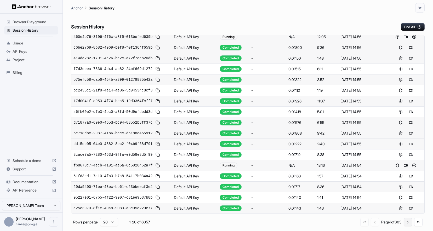
click at [407, 227] on button "Go to next page" at bounding box center [408, 222] width 8 height 8
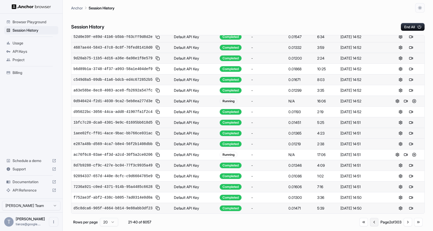
click at [370, 227] on button "Go to previous page" at bounding box center [374, 222] width 8 height 8
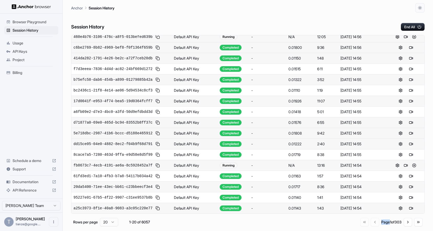
click at [363, 227] on div "Go to first page Go to previous page Page 1 of 303 Go to next page Go to last p…" at bounding box center [392, 222] width 62 height 8
click at [367, 224] on div "Go to first page Go to previous page Page 1 of 303 Go to next page Go to last p…" at bounding box center [392, 222] width 62 height 8
click at [406, 224] on button "Go to next page" at bounding box center [408, 222] width 8 height 8
drag, startPoint x: 358, startPoint y: 228, endPoint x: 363, endPoint y: 227, distance: 4.7
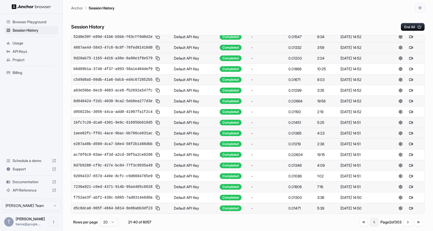
click at [360, 227] on div "Go to first page Go to previous page Page 2 of 303 Go to next page Go to last p…" at bounding box center [391, 222] width 63 height 8
click at [370, 227] on button "Go to previous page" at bounding box center [374, 222] width 8 height 8
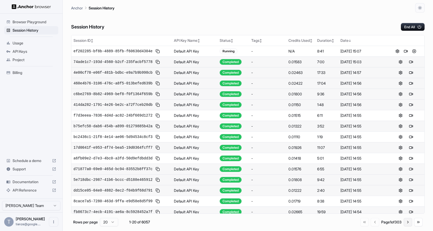
click at [405, 227] on button "Go to next page" at bounding box center [408, 222] width 8 height 8
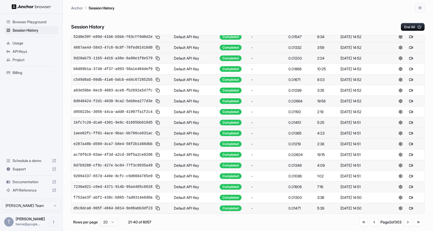
scroll to position [169, 0]
click at [404, 223] on button "Go to next page" at bounding box center [408, 222] width 8 height 8
click at [405, 227] on button "Go to next page" at bounding box center [408, 222] width 8 height 8
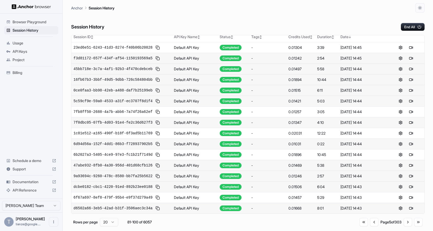
scroll to position [0, 0]
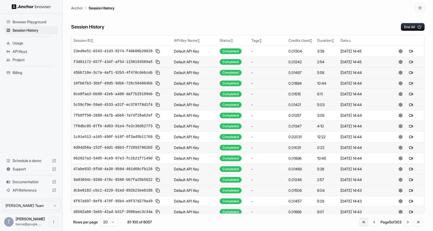
click at [360, 227] on button "Go to first page" at bounding box center [364, 222] width 8 height 8
